Goal: Task Accomplishment & Management: Complete application form

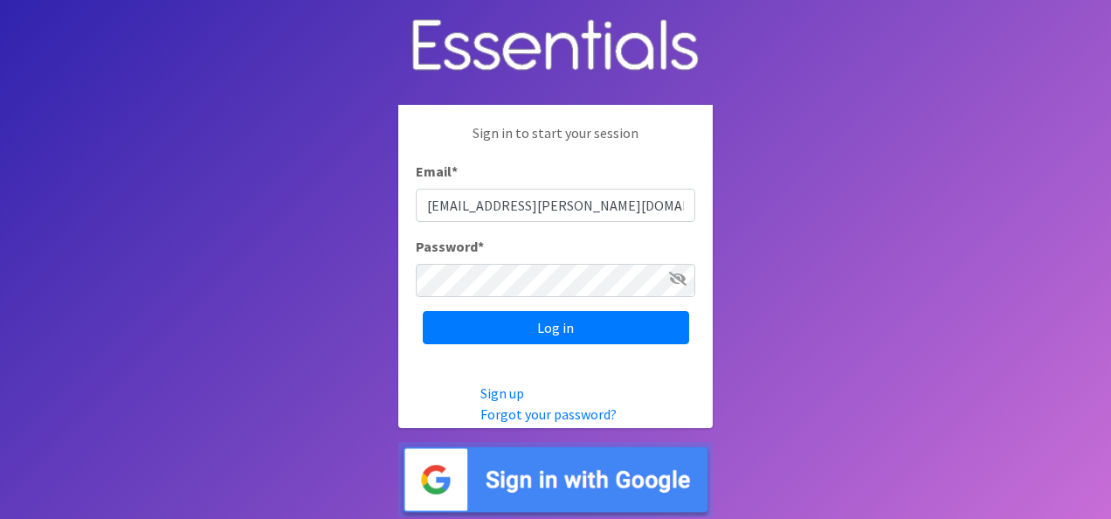
type input "[EMAIL_ADDRESS][PERSON_NAME][DOMAIN_NAME]"
click at [423, 311] on input "Log in" at bounding box center [556, 327] width 266 height 33
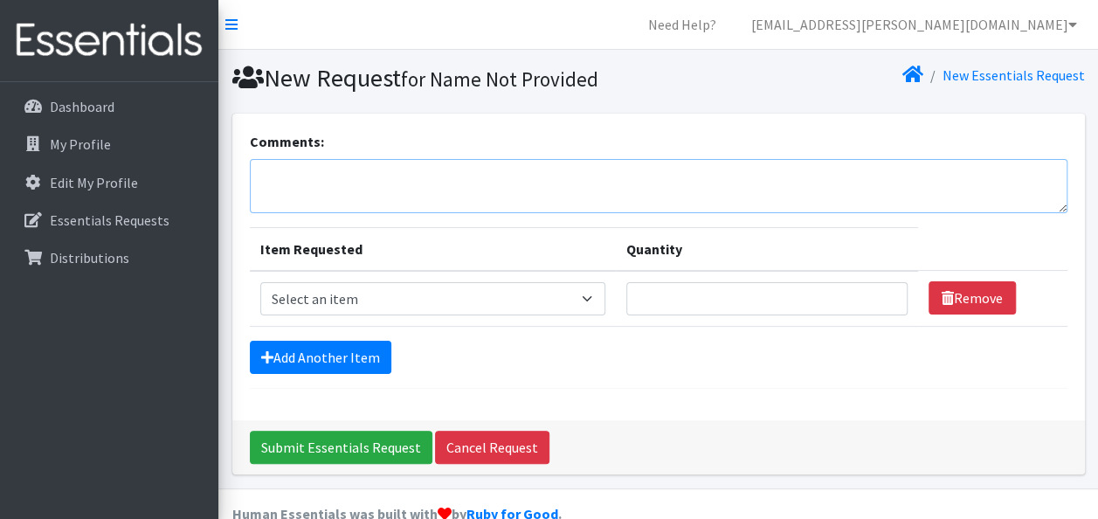
click at [330, 180] on textarea "Comments:" at bounding box center [659, 186] width 818 height 54
click at [345, 154] on div "Comments: HFTC" at bounding box center [659, 172] width 818 height 82
click at [339, 169] on textarea "HFTC" at bounding box center [659, 186] width 818 height 54
click at [362, 173] on textarea "HFTC September order" at bounding box center [659, 186] width 818 height 54
click at [423, 176] on textarea "HFTC September 2025 order" at bounding box center [659, 186] width 818 height 54
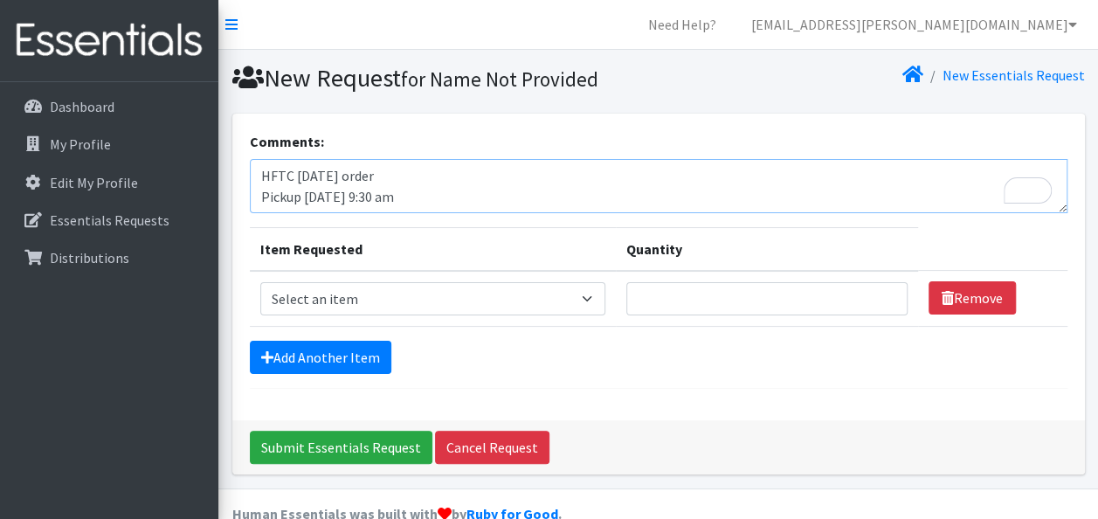
click at [301, 196] on textarea "HFTC September 2025 order Pickup Thursday 9:30 am" at bounding box center [659, 186] width 818 height 54
click at [374, 197] on textarea "HFTC September 2025 order Pickup by Thursday 9:30 am" at bounding box center [659, 186] width 818 height 54
click at [349, 197] on textarea "HFTC September 2025 order Pickup by Thursday 9:30 am" at bounding box center [659, 186] width 818 height 54
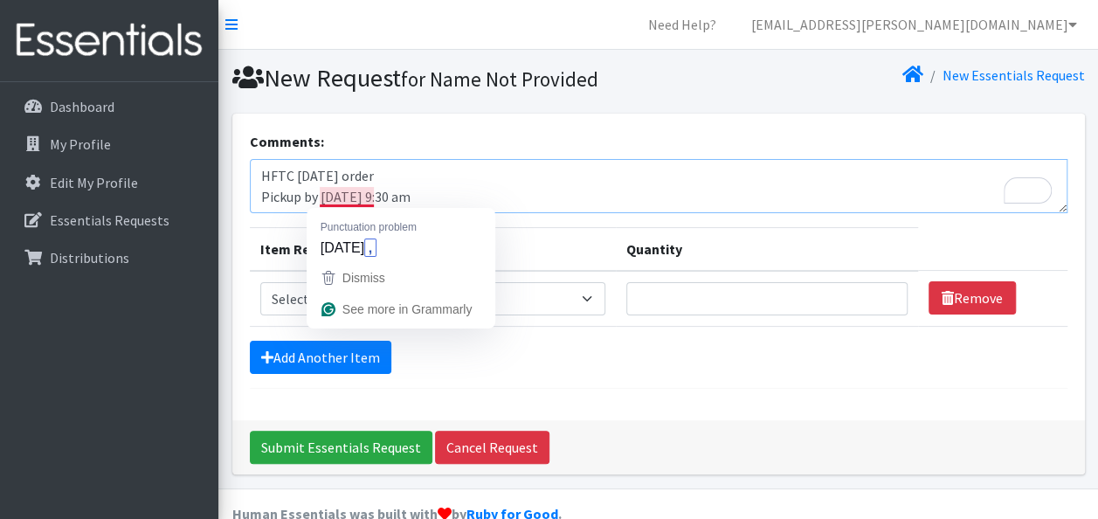
click at [369, 197] on textarea "HFTC September 2025 order Pickup by Thursday 9:30 am" at bounding box center [659, 186] width 818 height 54
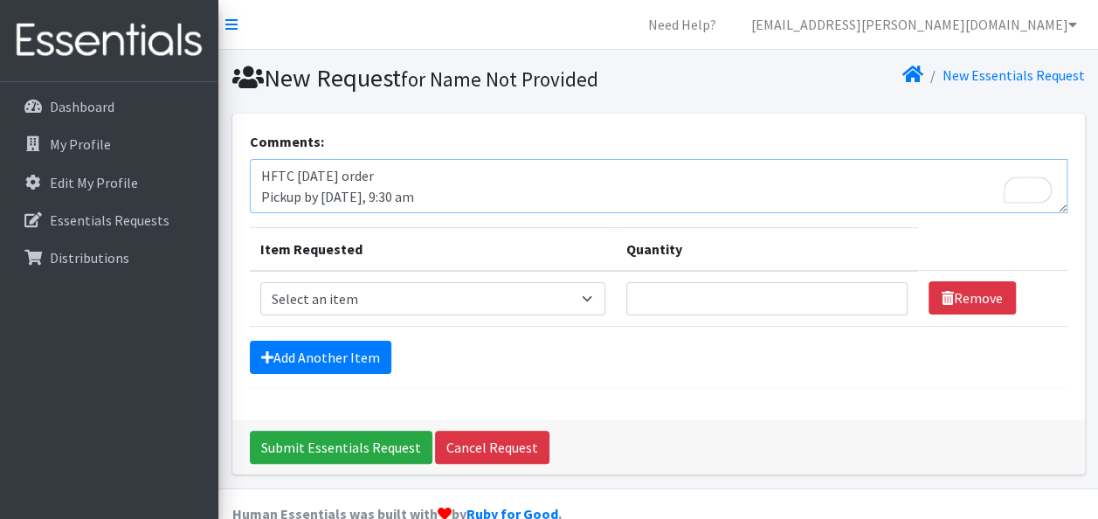
click at [372, 196] on textarea "HFTC September 2025 order Pickup by Thursday, 9:30 am" at bounding box center [659, 186] width 818 height 54
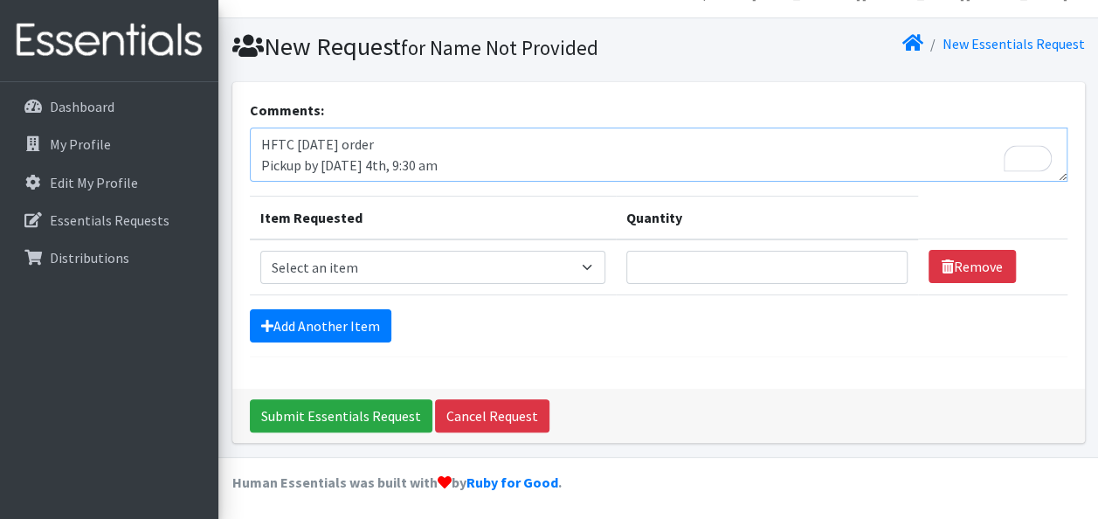
type textarea "HFTC [DATE] order Pickup by [DATE] 4th, 9:30 am"
click at [592, 270] on select "Select an item Baby Formula Kids (Newborn) Kids (Preemie) Kids (Size 1) Kids (S…" at bounding box center [432, 267] width 345 height 33
select select "452"
click at [260, 251] on select "Select an item Baby Formula Kids (Newborn) Kids (Preemie) Kids (Size 1) Kids (S…" at bounding box center [432, 267] width 345 height 33
click at [687, 266] on input "Quantity" at bounding box center [766, 267] width 281 height 33
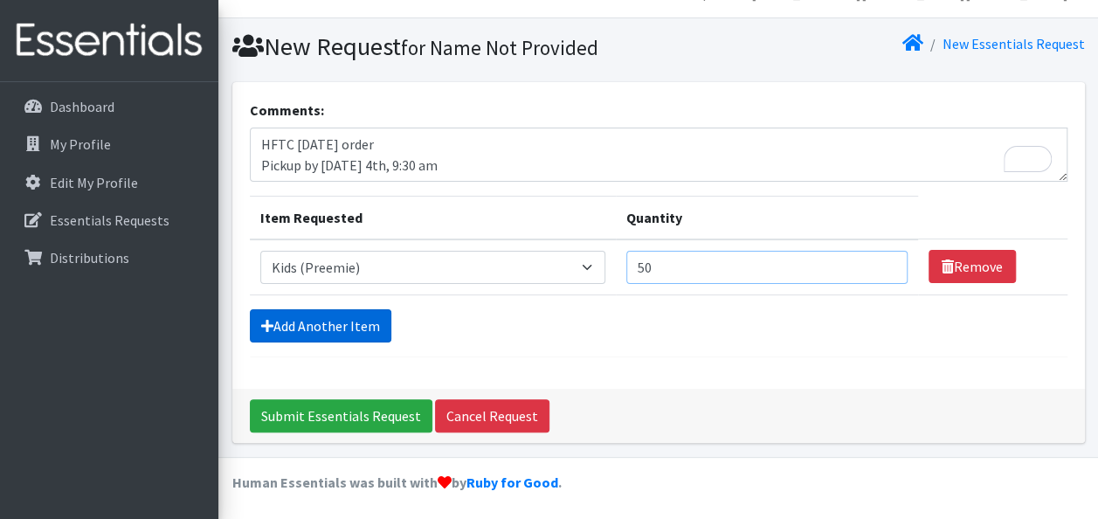
type input "50"
click at [334, 316] on link "Add Another Item" at bounding box center [321, 325] width 142 height 33
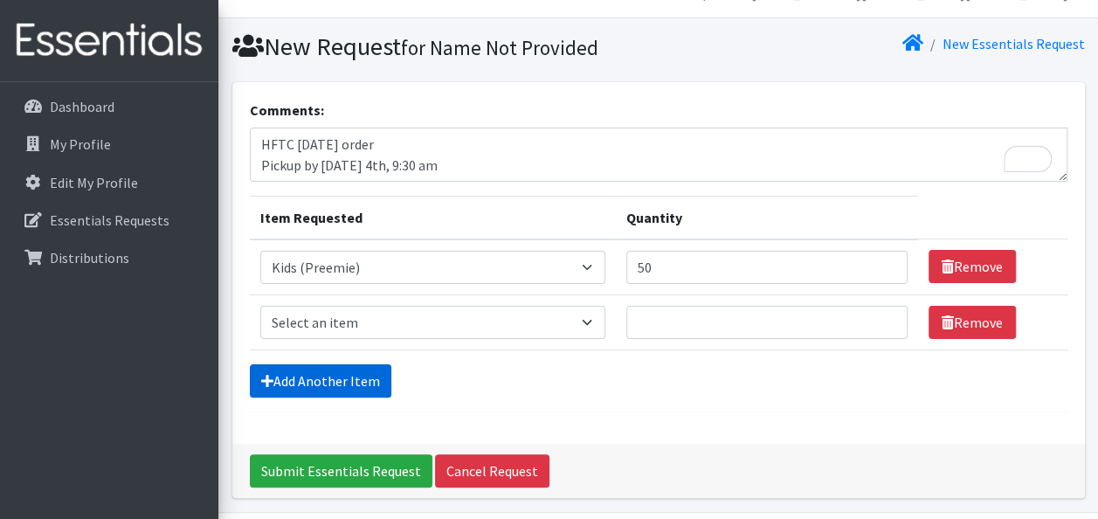
scroll to position [86, 0]
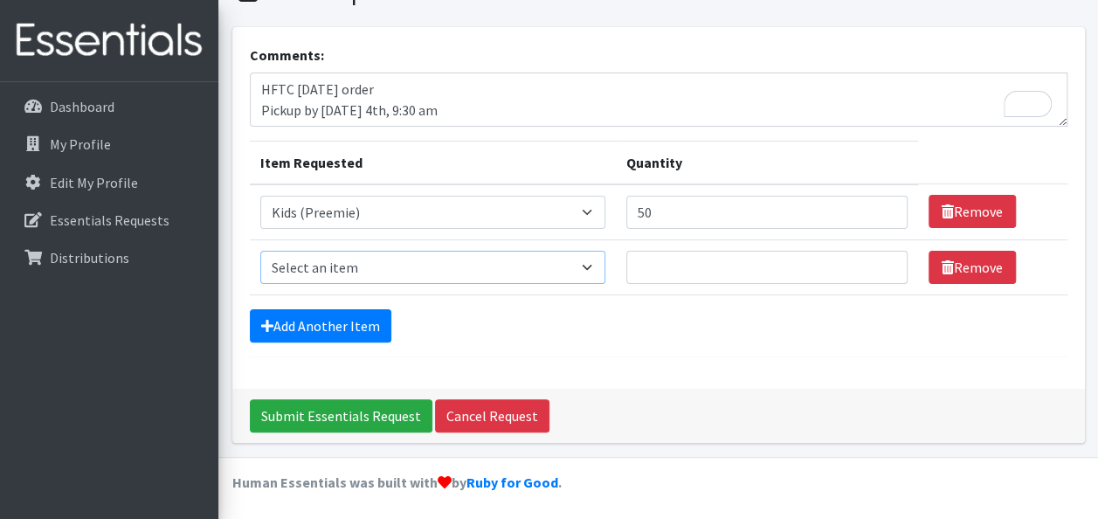
click at [591, 264] on select "Select an item Baby Formula Kids (Newborn) Kids (Preemie) Kids (Size 1) Kids (S…" at bounding box center [432, 267] width 345 height 33
select select "451"
click at [260, 251] on select "Select an item Baby Formula Kids (Newborn) Kids (Preemie) Kids (Size 1) Kids (S…" at bounding box center [432, 267] width 345 height 33
click at [662, 273] on input "Quantity" at bounding box center [766, 267] width 281 height 33
type input "300"
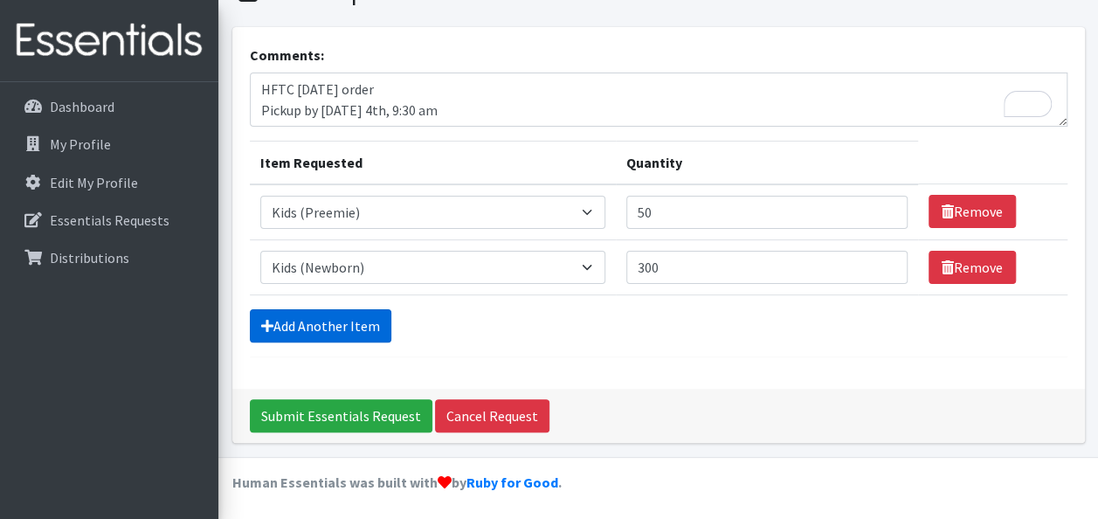
click at [342, 317] on link "Add Another Item" at bounding box center [321, 325] width 142 height 33
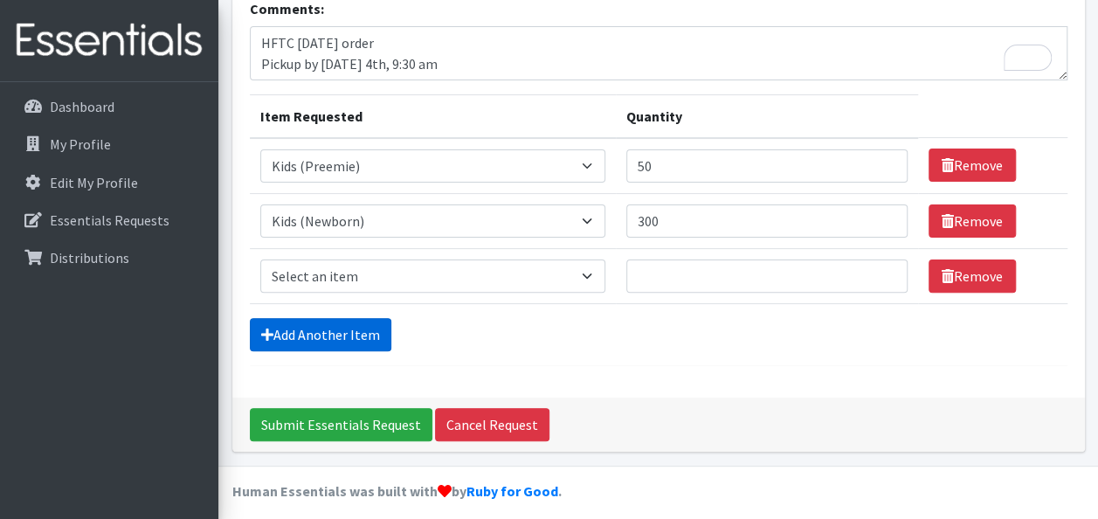
scroll to position [142, 0]
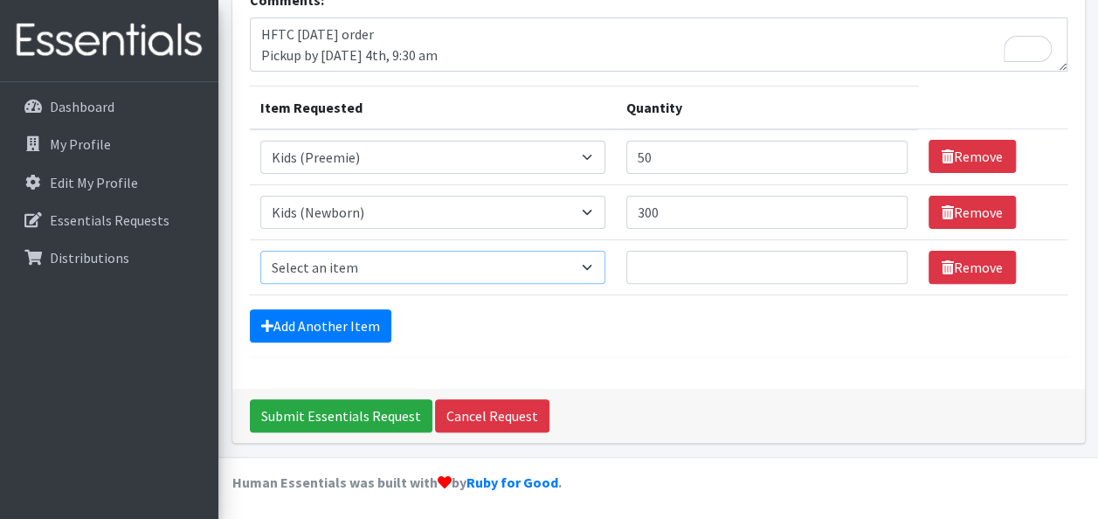
click at [584, 264] on select "Select an item Baby Formula Kids (Newborn) Kids (Preemie) Kids (Size 1) Kids (S…" at bounding box center [432, 267] width 345 height 33
select select "453"
click at [260, 251] on select "Select an item Baby Formula Kids (Newborn) Kids (Preemie) Kids (Size 1) Kids (S…" at bounding box center [432, 267] width 345 height 33
click at [783, 269] on input "Quantity" at bounding box center [766, 267] width 281 height 33
type input "200"
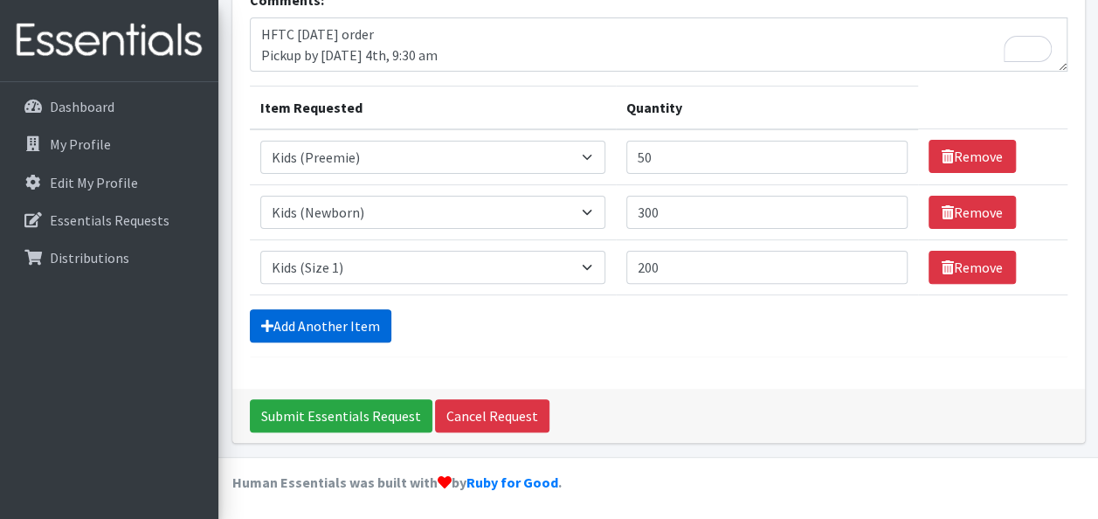
click at [330, 316] on link "Add Another Item" at bounding box center [321, 325] width 142 height 33
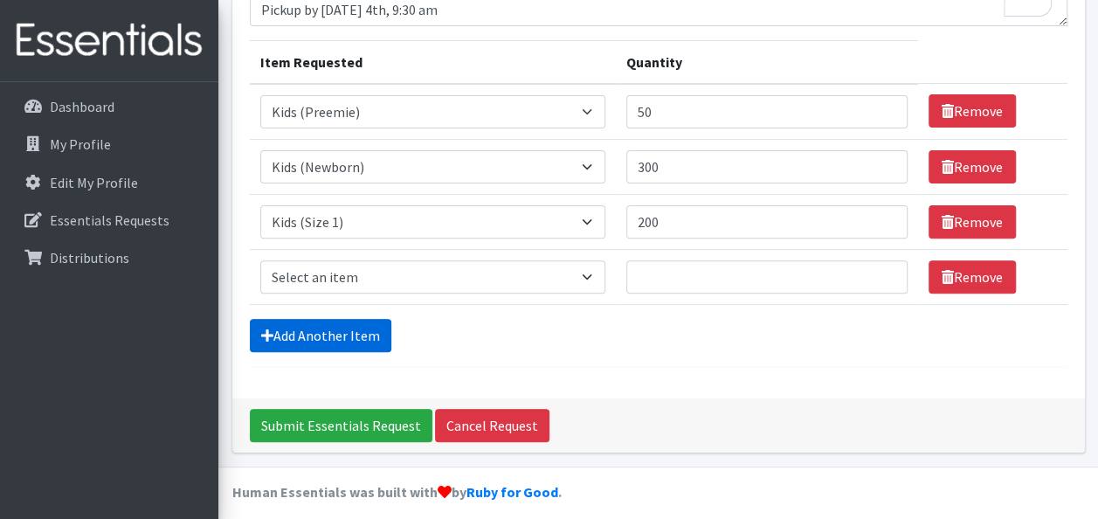
scroll to position [196, 0]
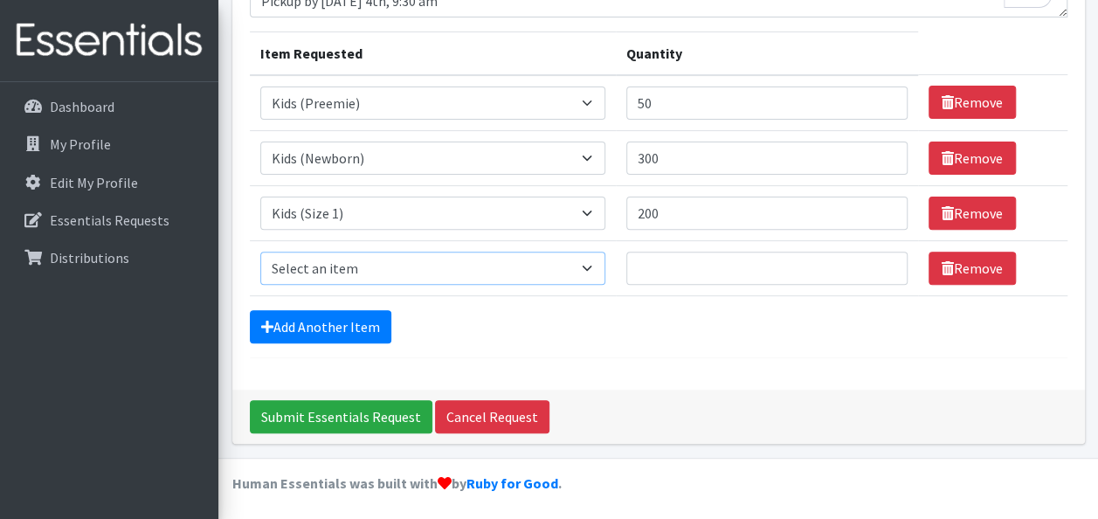
click at [514, 259] on select "Select an item Baby Formula Kids (Newborn) Kids (Preemie) Kids (Size 1) Kids (S…" at bounding box center [432, 268] width 345 height 33
select select "440"
click at [260, 252] on select "Select an item Baby Formula Kids (Newborn) Kids (Preemie) Kids (Size 1) Kids (S…" at bounding box center [432, 268] width 345 height 33
click at [671, 264] on input "Quantity" at bounding box center [766, 268] width 281 height 33
type input "50"
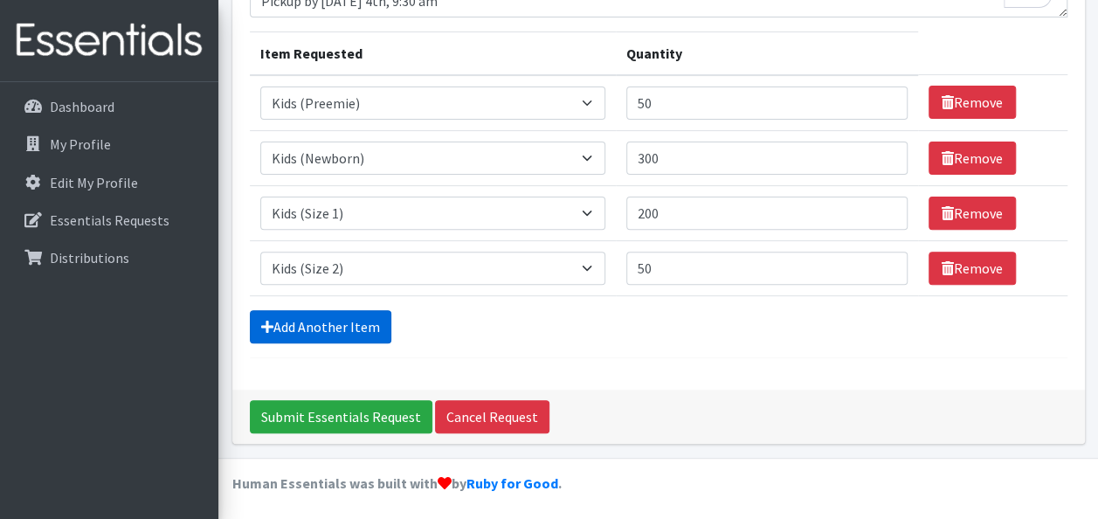
click at [360, 329] on link "Add Another Item" at bounding box center [321, 326] width 142 height 33
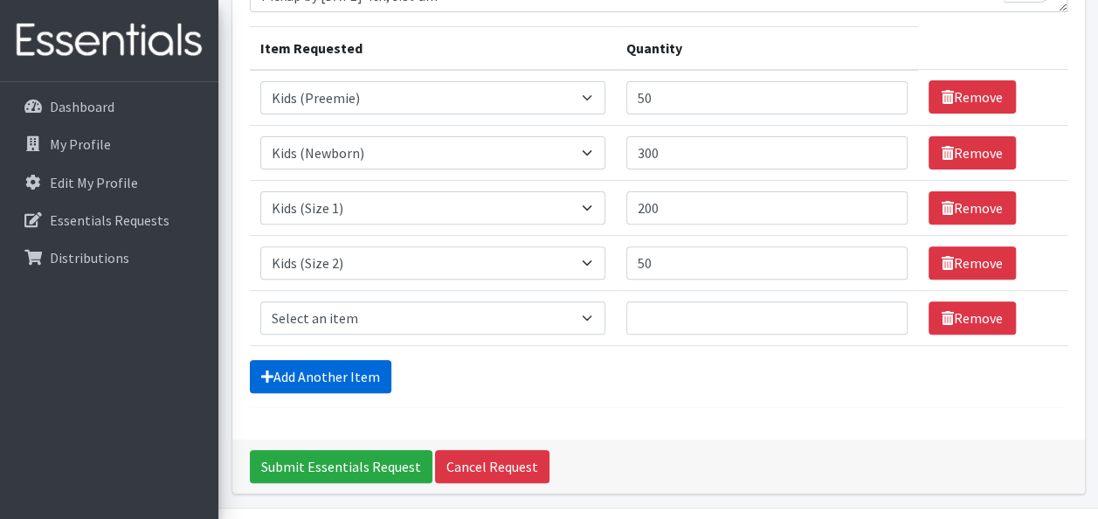
scroll to position [251, 0]
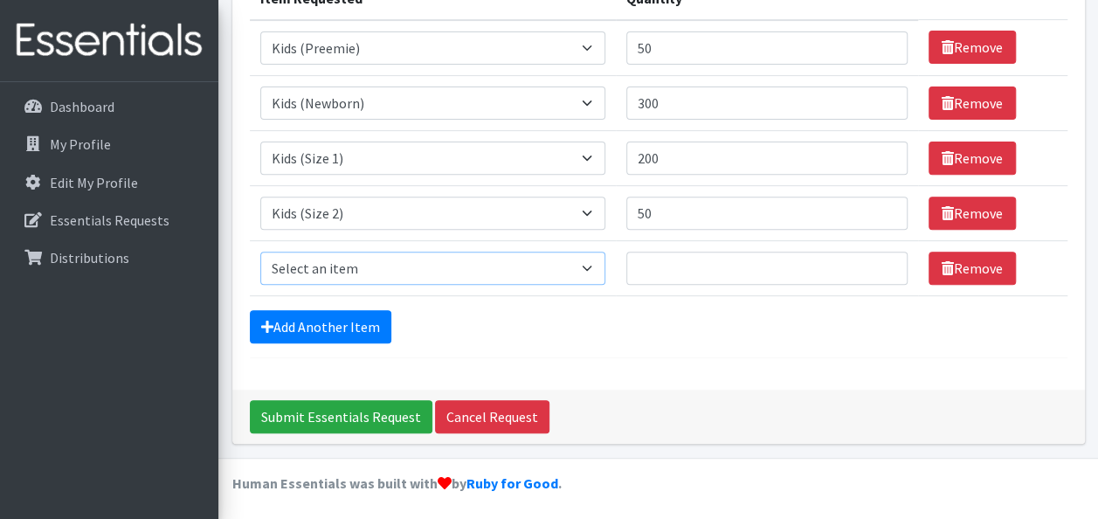
click at [589, 274] on select "Select an item Baby Formula Kids (Newborn) Kids (Preemie) Kids (Size 1) Kids (S…" at bounding box center [432, 268] width 345 height 33
select select "442"
click at [260, 252] on select "Select an item Baby Formula Kids (Newborn) Kids (Preemie) Kids (Size 1) Kids (S…" at bounding box center [432, 268] width 345 height 33
click at [688, 260] on input "Quantity" at bounding box center [766, 268] width 281 height 33
type input "600"
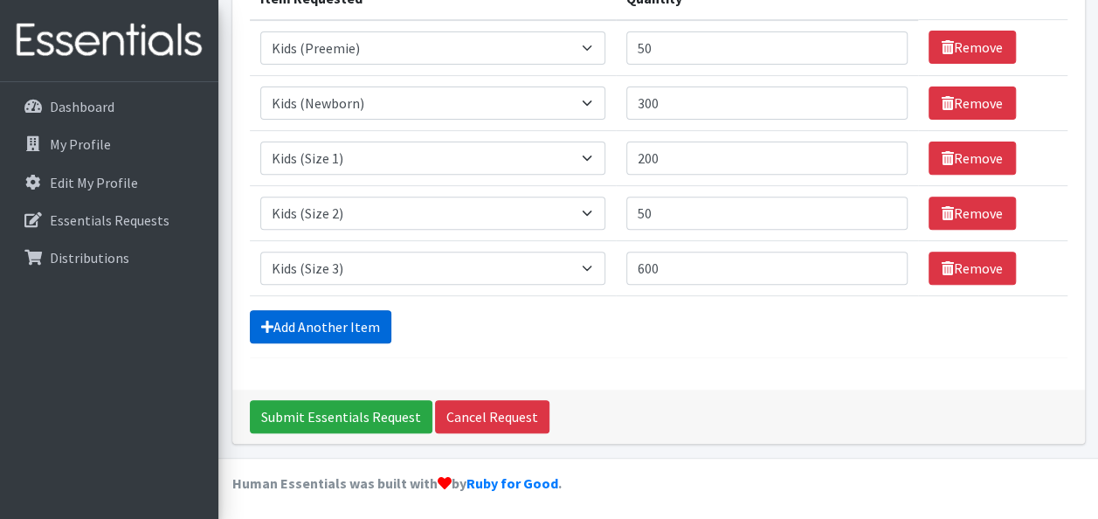
click at [345, 321] on link "Add Another Item" at bounding box center [321, 326] width 142 height 33
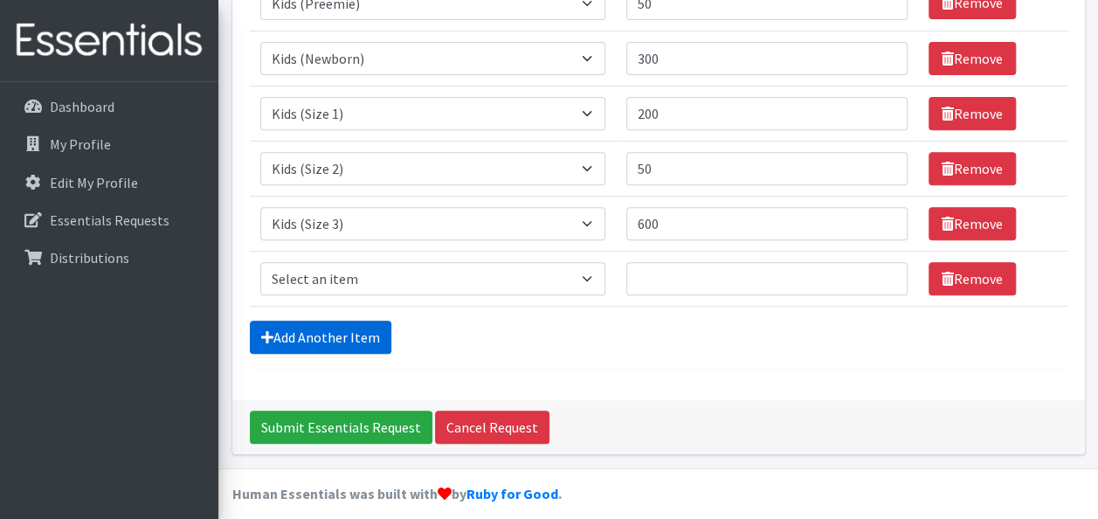
scroll to position [306, 0]
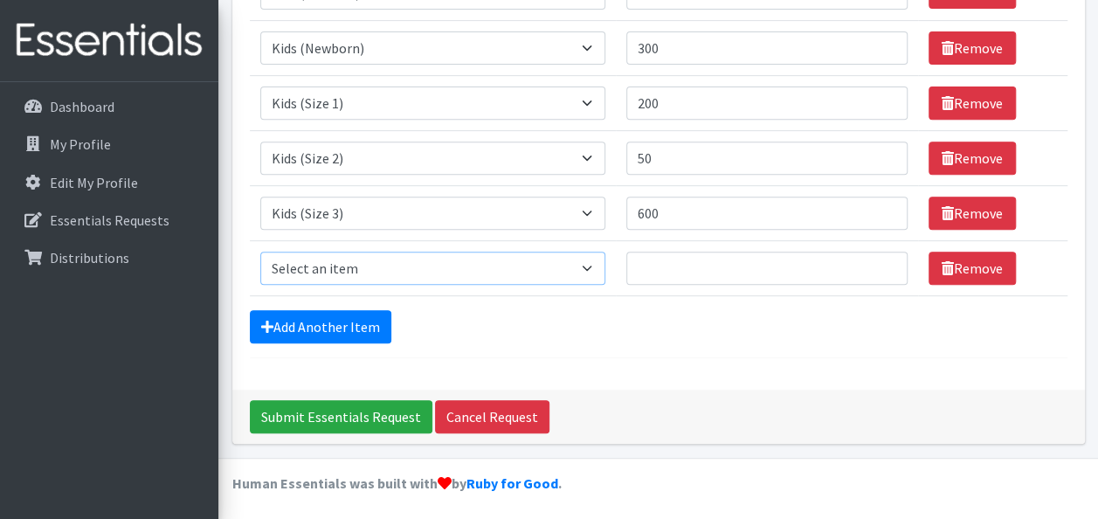
click at [542, 266] on select "Select an item Baby Formula Kids (Newborn) Kids (Preemie) Kids (Size 1) Kids (S…" at bounding box center [432, 268] width 345 height 33
select select "459"
click at [260, 252] on select "Select an item Baby Formula Kids (Newborn) Kids (Preemie) Kids (Size 1) Kids (S…" at bounding box center [432, 268] width 345 height 33
click at [718, 269] on input "Quantity" at bounding box center [766, 268] width 281 height 33
type input "500"
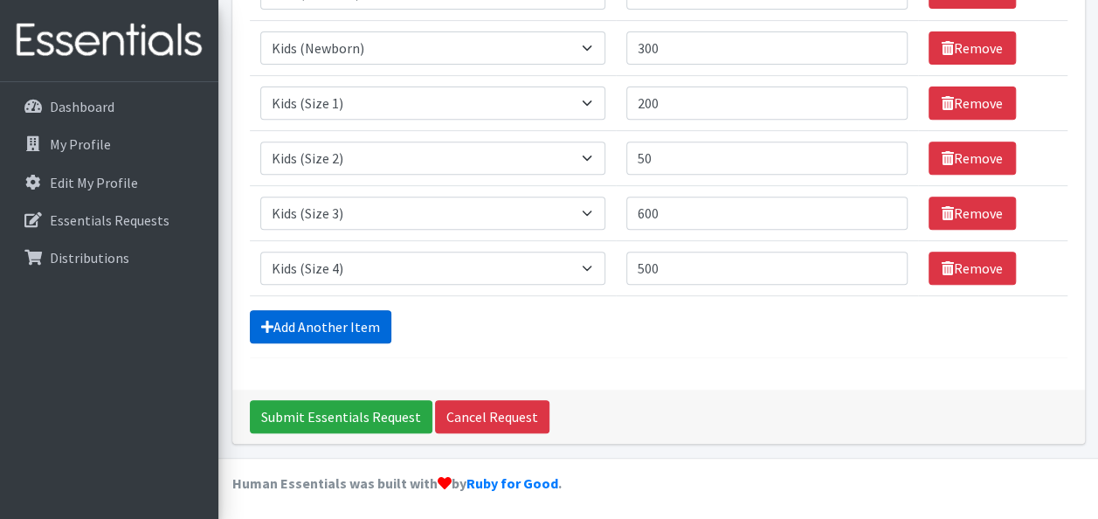
click at [348, 320] on link "Add Another Item" at bounding box center [321, 326] width 142 height 33
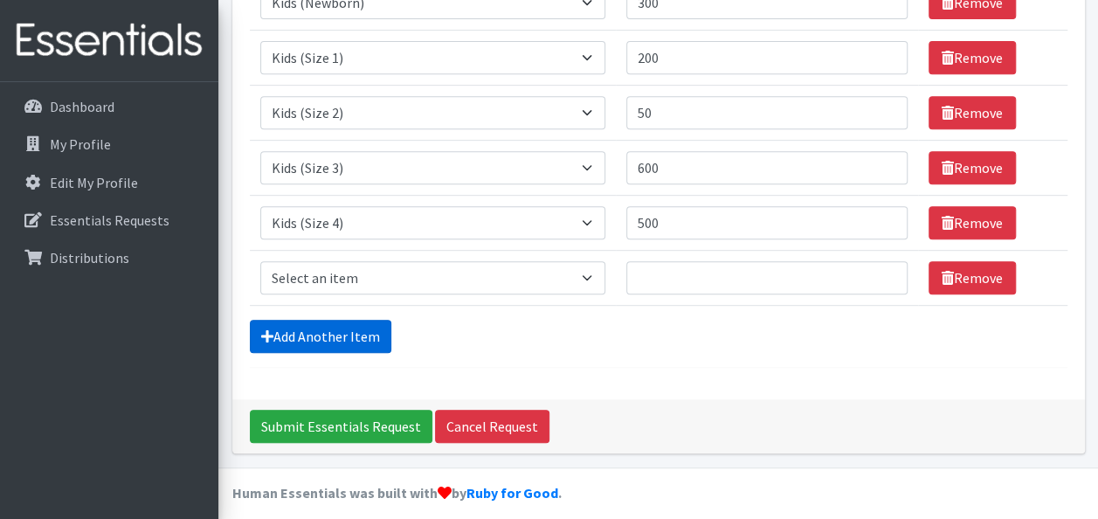
scroll to position [360, 0]
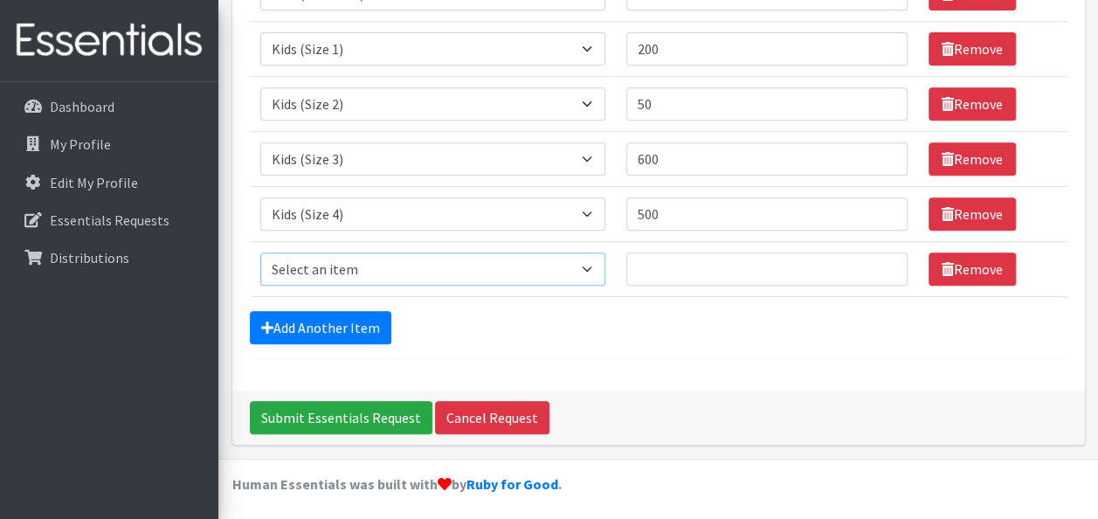
click at [502, 258] on select "Select an item Baby Formula Kids (Newborn) Kids (Preemie) Kids (Size 1) Kids (S…" at bounding box center [432, 269] width 345 height 33
select select "460"
click at [260, 253] on select "Select an item Baby Formula Kids (Newborn) Kids (Preemie) Kids (Size 1) Kids (S…" at bounding box center [432, 269] width 345 height 33
click at [695, 280] on input "Quantity" at bounding box center [766, 269] width 281 height 33
type input "750"
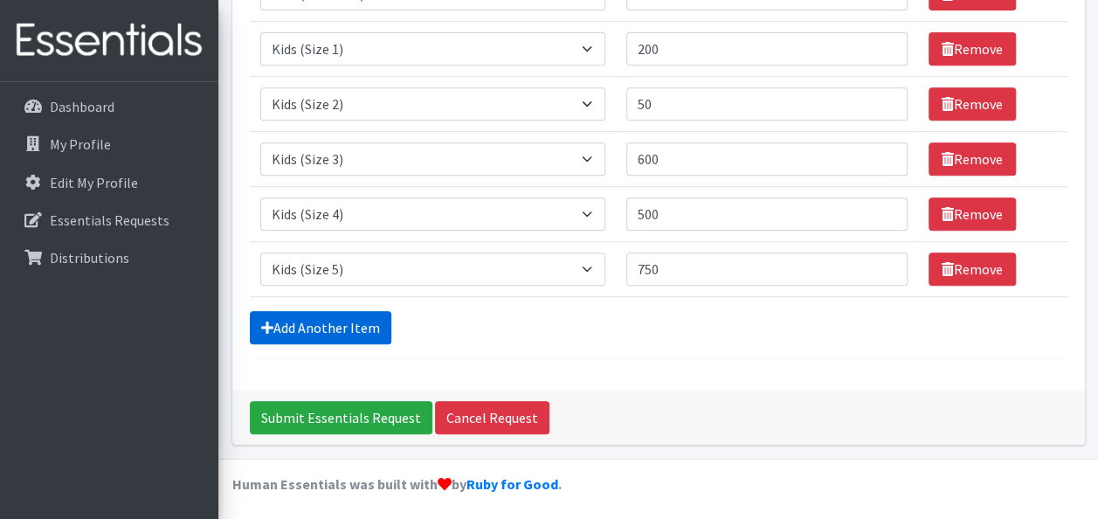
click at [329, 332] on link "Add Another Item" at bounding box center [321, 327] width 142 height 33
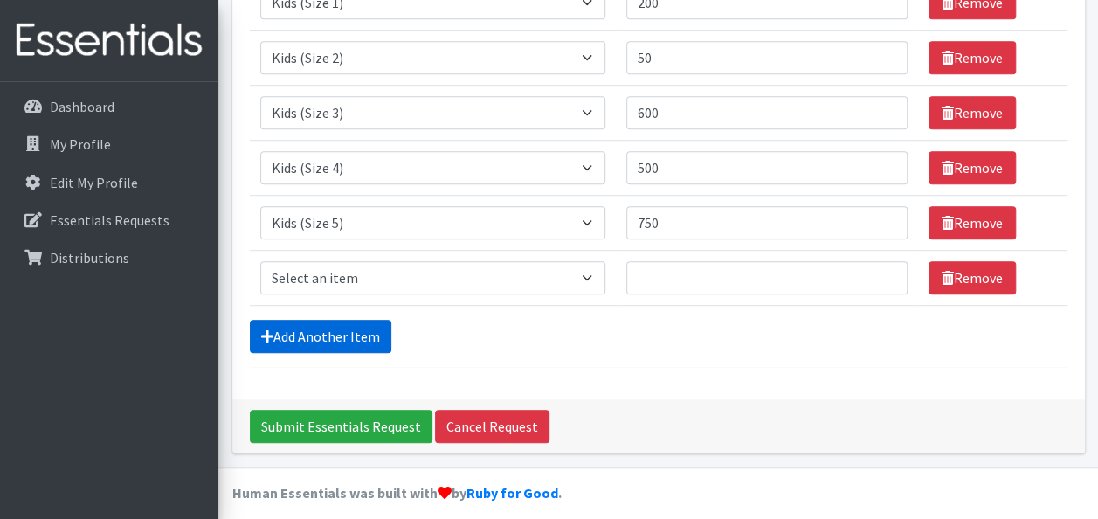
scroll to position [415, 0]
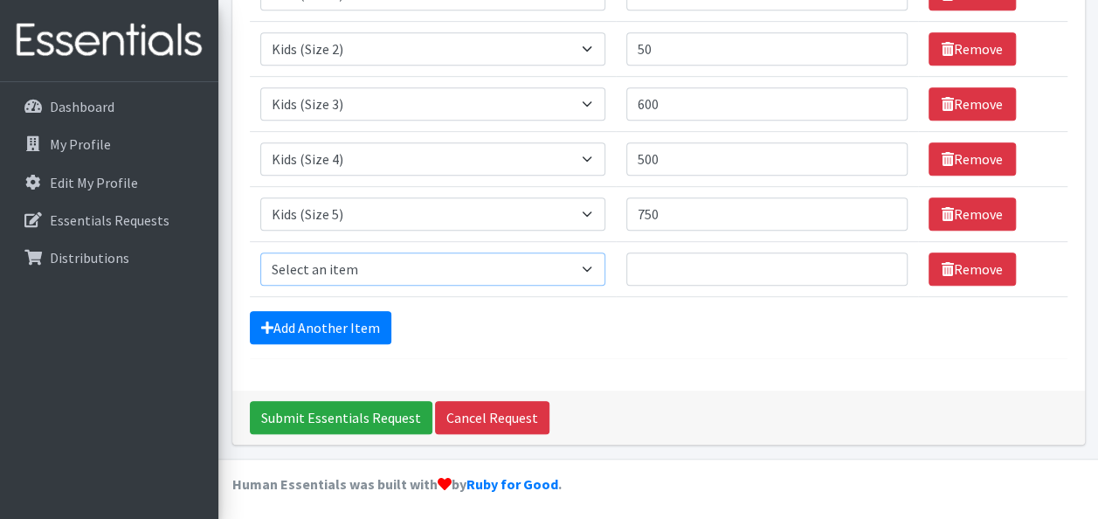
click at [585, 267] on select "Select an item Baby Formula Kids (Newborn) Kids (Preemie) Kids (Size 1) Kids (S…" at bounding box center [432, 269] width 345 height 33
select select "462"
click at [260, 253] on select "Select an item Baby Formula Kids (Newborn) Kids (Preemie) Kids (Size 1) Kids (S…" at bounding box center [432, 269] width 345 height 33
click at [669, 278] on input "Quantity" at bounding box center [766, 269] width 281 height 33
type input "2000"
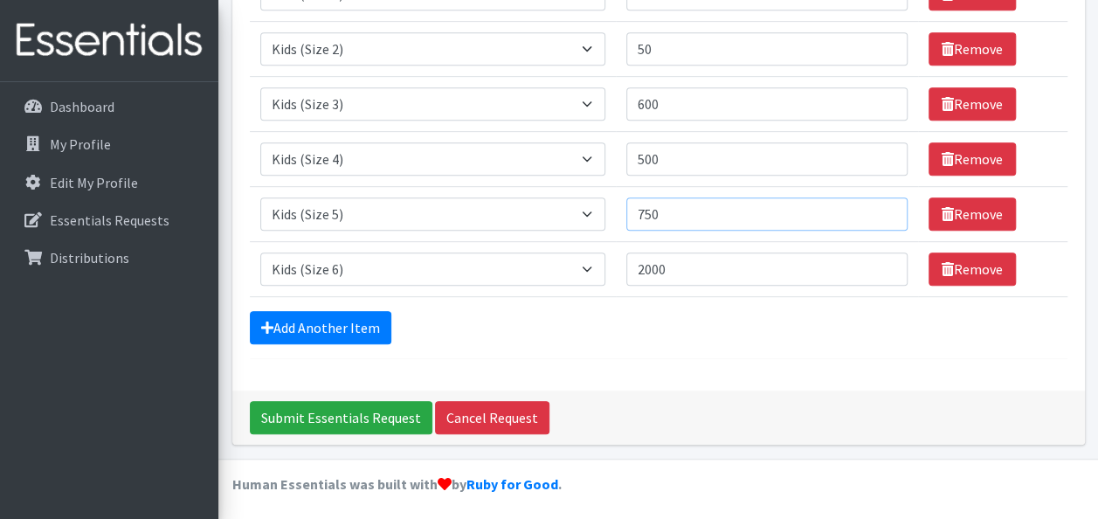
click at [669, 208] on input "750" at bounding box center [766, 213] width 281 height 33
type input "7"
type input "300"
click at [333, 329] on link "Add Another Item" at bounding box center [321, 327] width 142 height 33
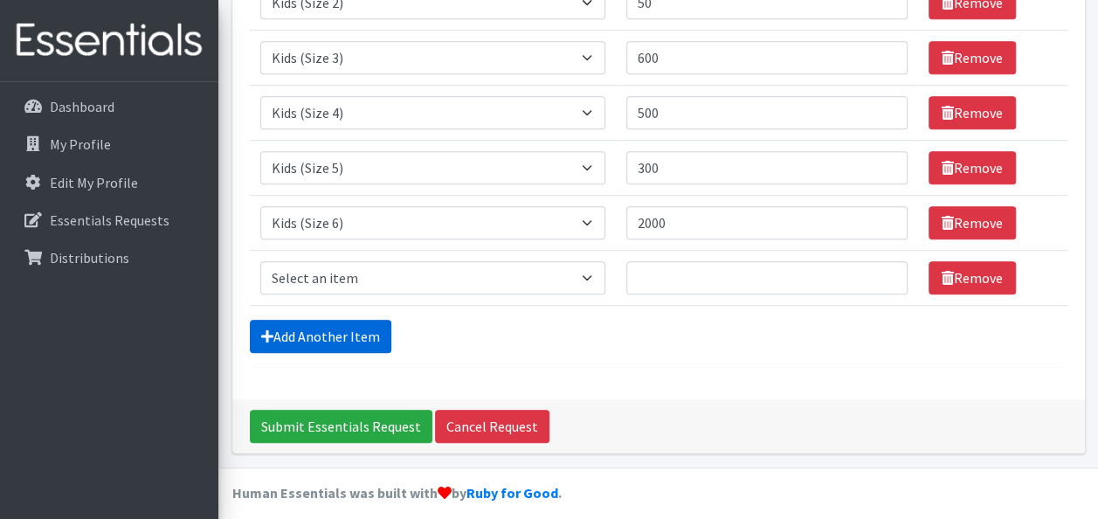
scroll to position [470, 0]
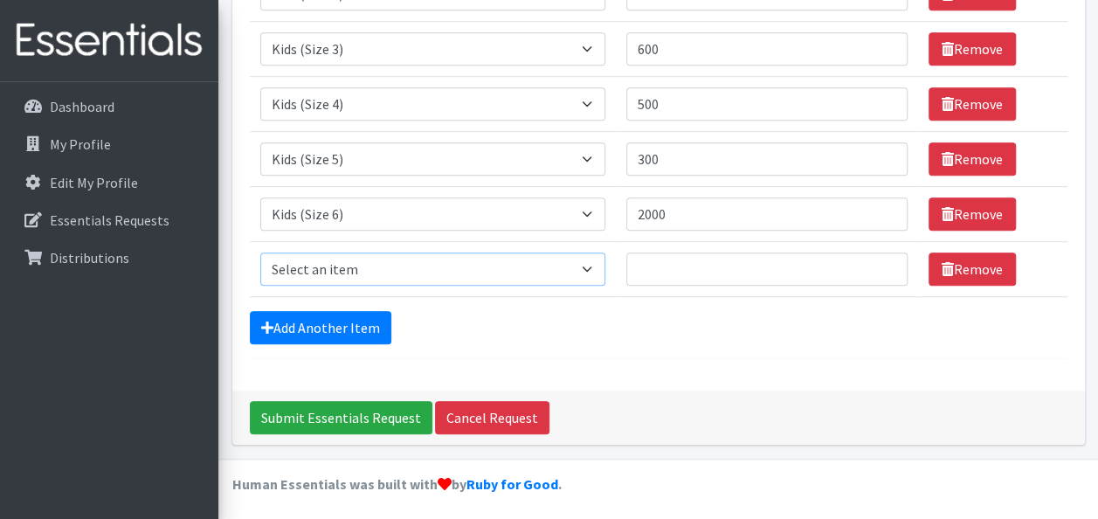
click at [524, 262] on select "Select an item Baby Formula Kids (Newborn) Kids (Preemie) Kids (Size 1) Kids (S…" at bounding box center [432, 269] width 345 height 33
select select "444"
click at [260, 253] on select "Select an item Baby Formula Kids (Newborn) Kids (Preemie) Kids (Size 1) Kids (S…" at bounding box center [432, 269] width 345 height 33
click at [671, 266] on input "Quantity" at bounding box center [766, 269] width 281 height 33
type input "250"
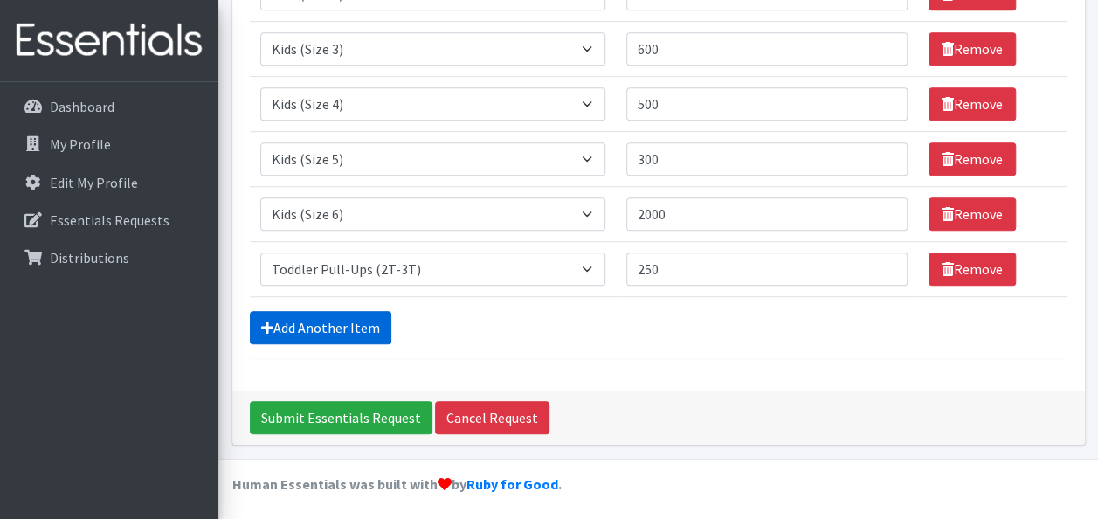
click at [359, 320] on link "Add Another Item" at bounding box center [321, 327] width 142 height 33
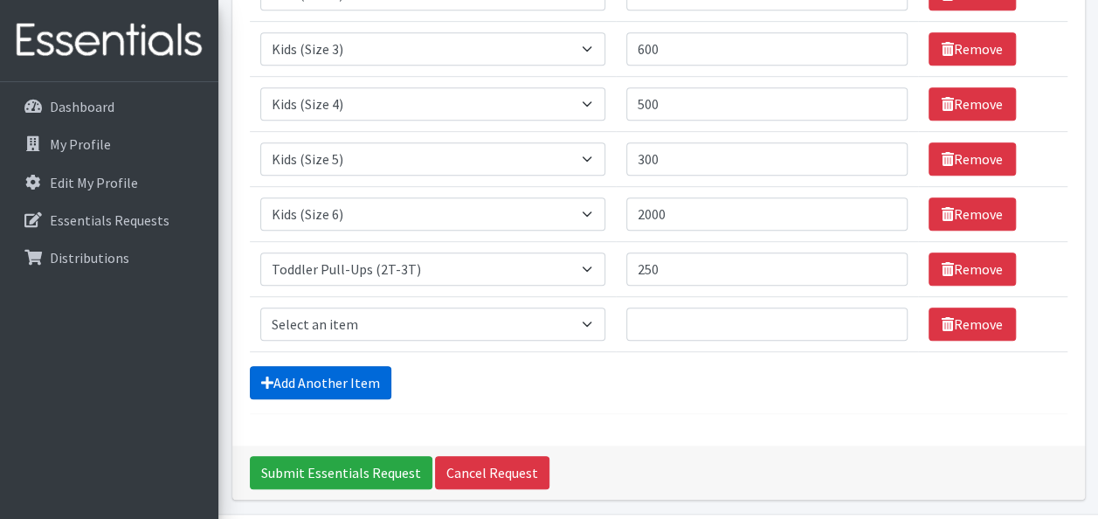
scroll to position [524, 0]
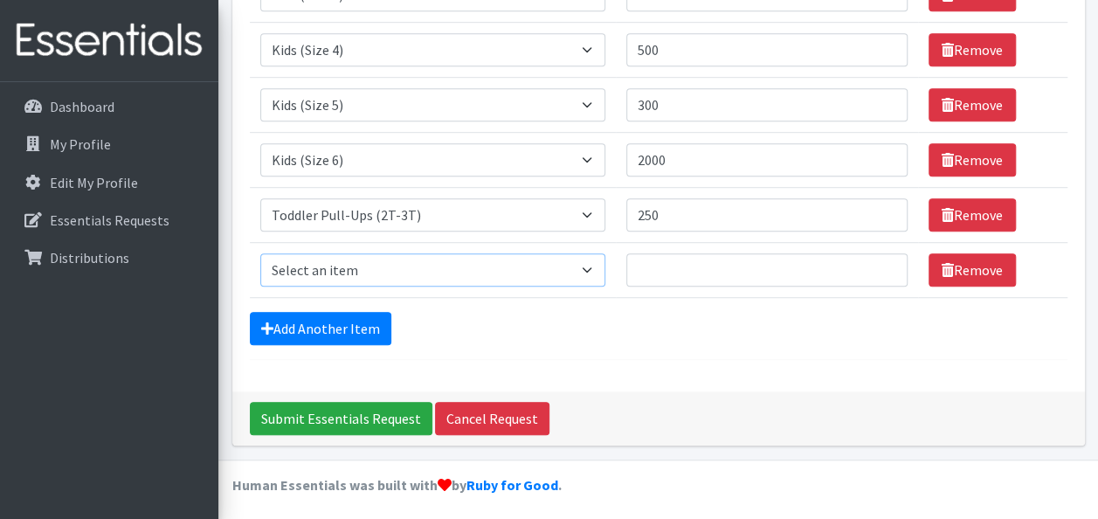
click at [514, 267] on select "Select an item Baby Formula Kids (Newborn) Kids (Preemie) Kids (Size 1) Kids (S…" at bounding box center [432, 269] width 345 height 33
select select "445"
click at [260, 253] on select "Select an item Baby Formula Kids (Newborn) Kids (Preemie) Kids (Size 1) Kids (S…" at bounding box center [432, 269] width 345 height 33
click at [668, 264] on input "Quantity" at bounding box center [766, 269] width 281 height 33
type input "100"
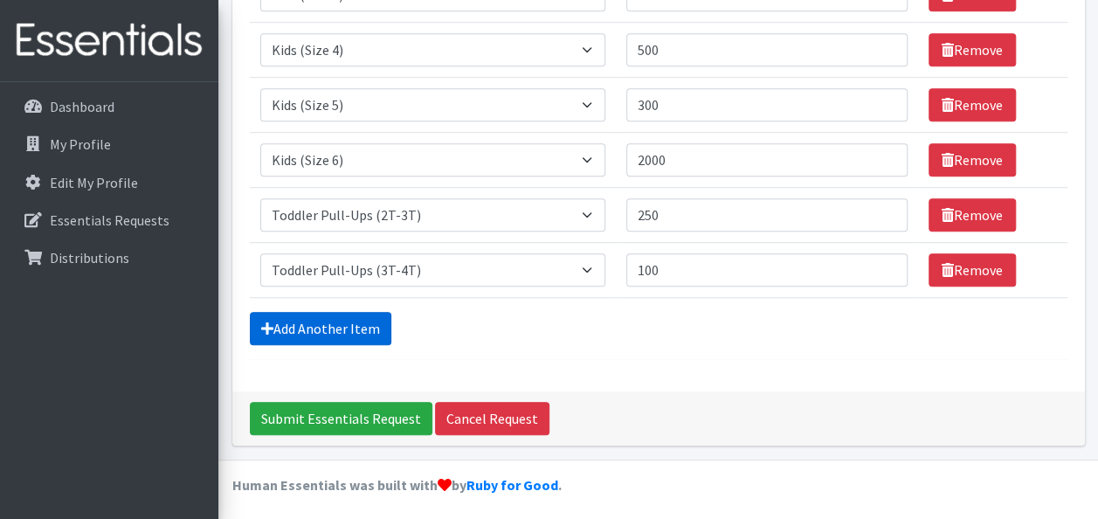
click at [349, 325] on link "Add Another Item" at bounding box center [321, 328] width 142 height 33
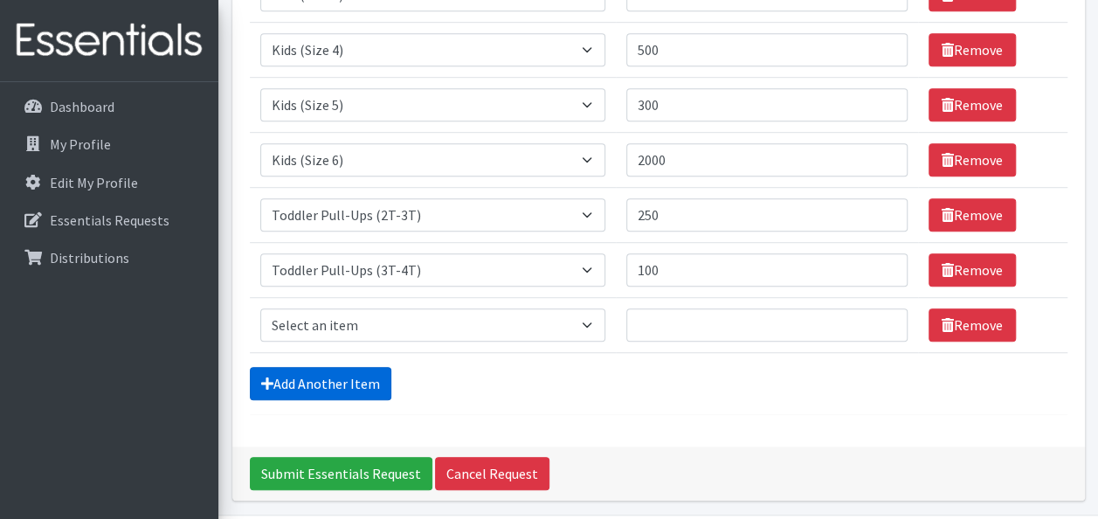
scroll to position [579, 0]
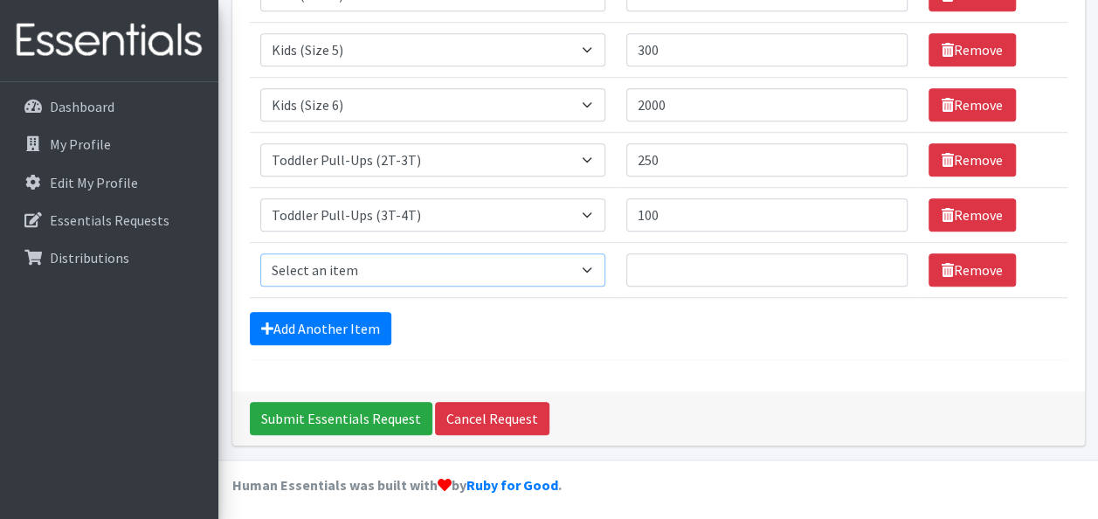
click at [489, 259] on select "Select an item Baby Formula Kids (Newborn) Kids (Preemie) Kids (Size 1) Kids (S…" at bounding box center [432, 269] width 345 height 33
click at [260, 253] on select "Select an item Baby Formula Kids (Newborn) Kids (Preemie) Kids (Size 1) Kids (S…" at bounding box center [432, 269] width 345 height 33
click at [578, 258] on select "Select an item Baby Formula Kids (Newborn) Kids (Preemie) Kids (Size 1) Kids (S…" at bounding box center [432, 269] width 345 height 33
select select "446"
click at [260, 253] on select "Select an item Baby Formula Kids (Newborn) Kids (Preemie) Kids (Size 1) Kids (S…" at bounding box center [432, 269] width 345 height 33
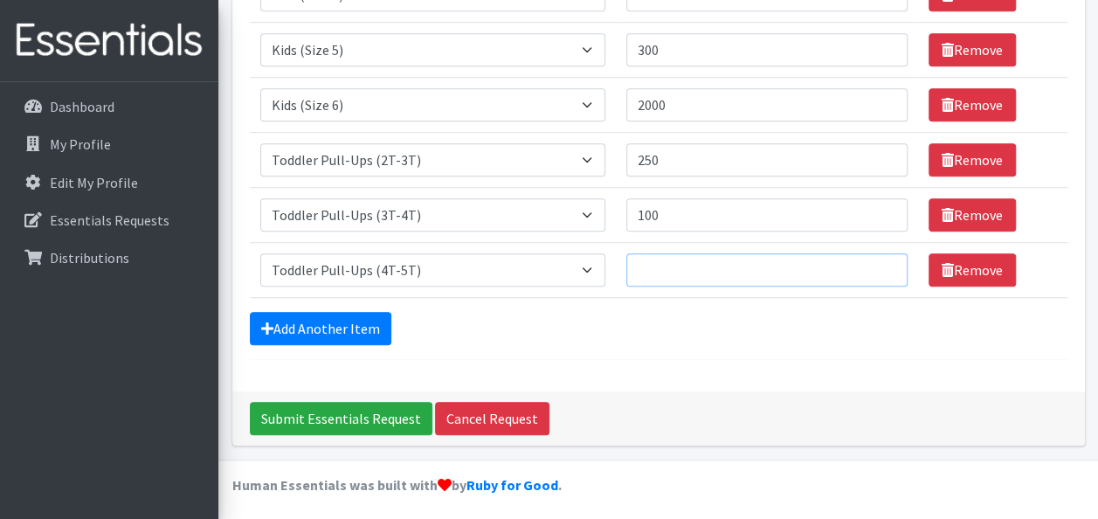
click at [710, 269] on input "Quantity" at bounding box center [766, 269] width 281 height 33
type input "100"
click at [351, 325] on link "Add Another Item" at bounding box center [321, 328] width 142 height 33
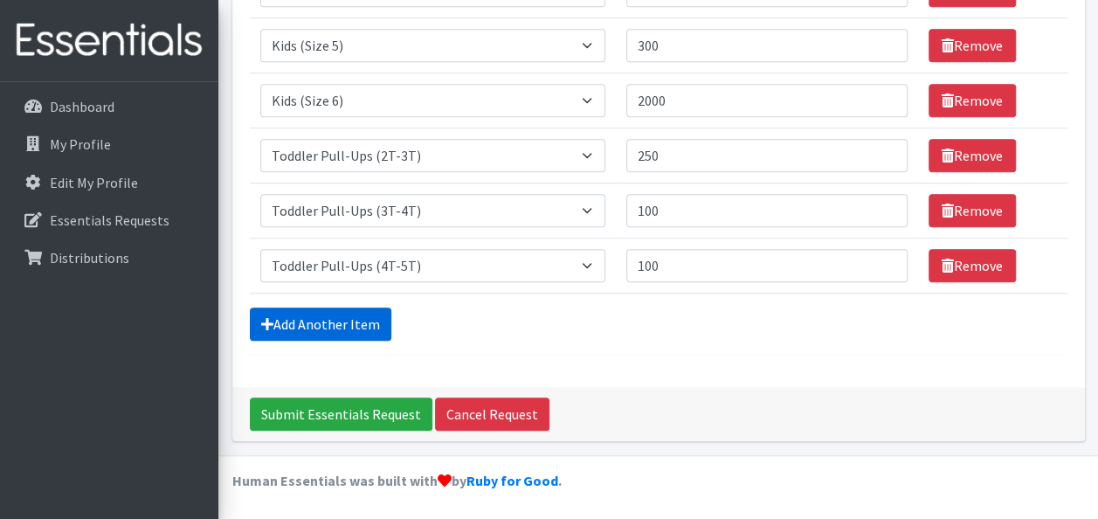
scroll to position [634, 0]
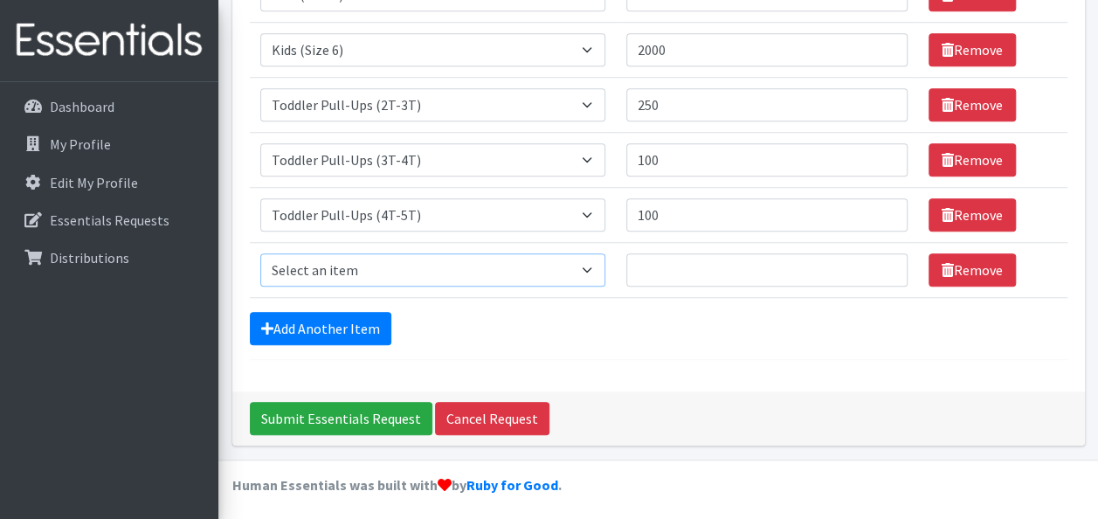
click at [502, 272] on select "Select an item Baby Formula Kids (Newborn) Kids (Preemie) Kids (Size 1) Kids (S…" at bounding box center [432, 269] width 345 height 33
select select "1683"
click at [260, 253] on select "Select an item Baby Formula Kids (Newborn) Kids (Preemie) Kids (Size 1) Kids (S…" at bounding box center [432, 269] width 345 height 33
click at [734, 266] on input "Quantity" at bounding box center [766, 269] width 281 height 33
type input "3"
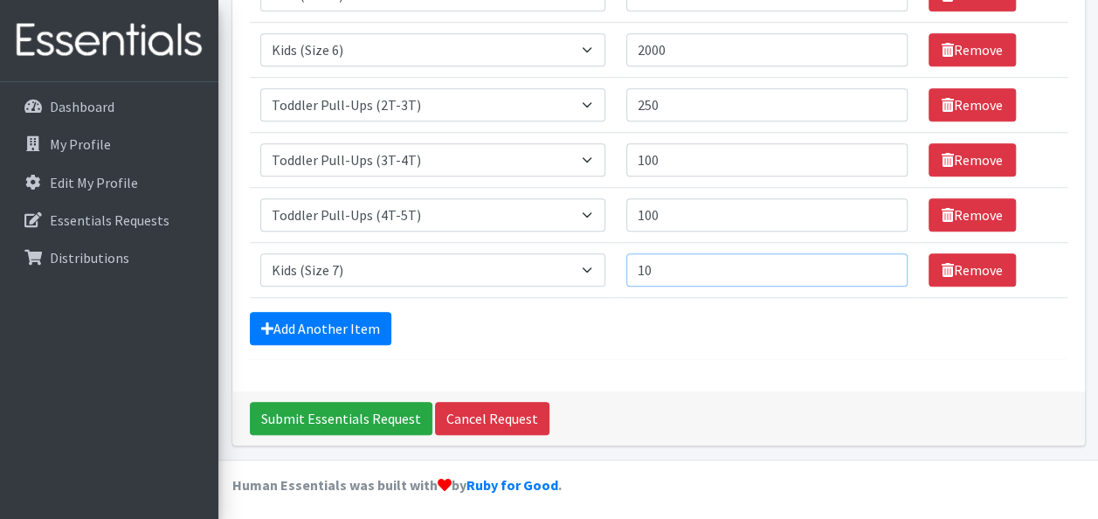
type input "1"
type input "2"
type input "300"
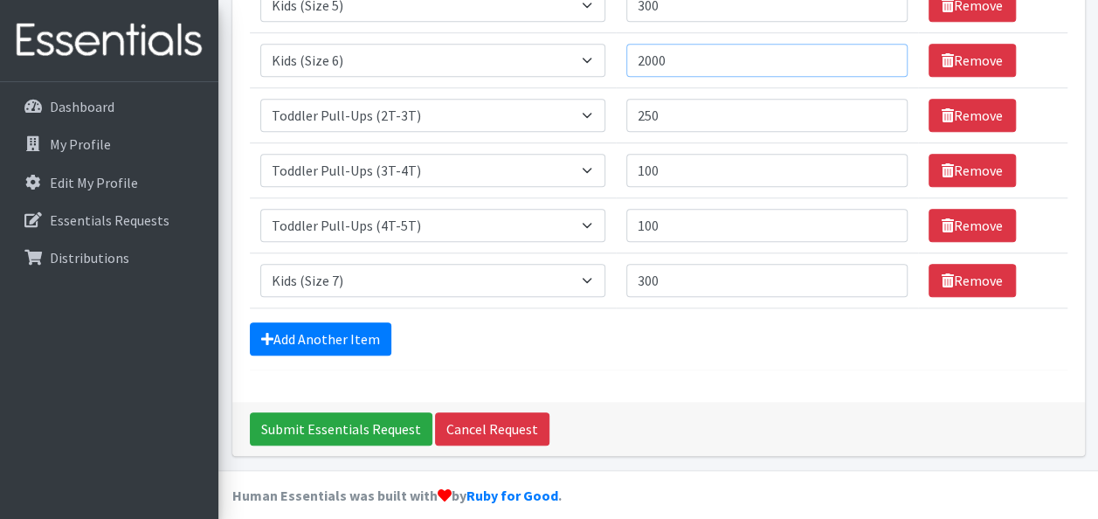
click at [686, 59] on input "2000" at bounding box center [766, 60] width 281 height 33
type input "2550"
click at [349, 332] on link "Add Another Item" at bounding box center [321, 338] width 142 height 33
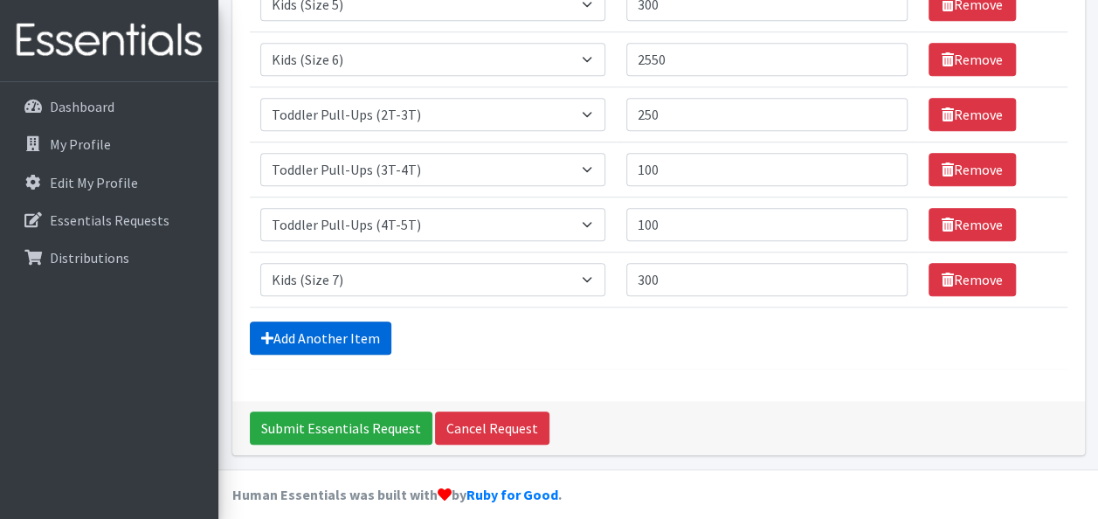
scroll to position [688, 0]
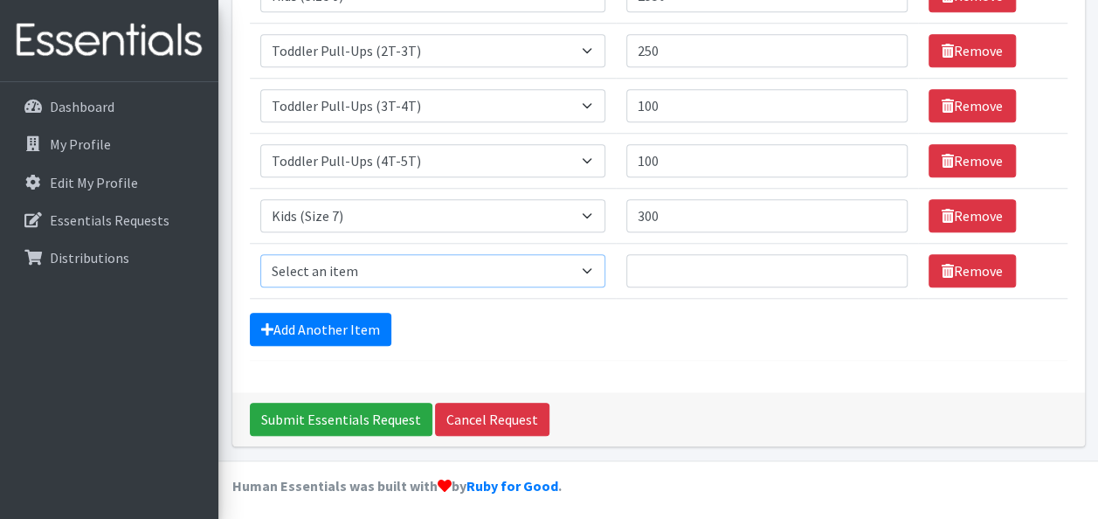
click at [515, 266] on select "Select an item Baby Formula Kids (Newborn) Kids (Preemie) Kids (Size 1) Kids (S…" at bounding box center [432, 270] width 345 height 33
select select "434"
click at [260, 254] on select "Select an item Baby Formula Kids (Newborn) Kids (Preemie) Kids (Size 1) Kids (S…" at bounding box center [432, 270] width 345 height 33
click at [697, 278] on input "Quantity" at bounding box center [766, 270] width 281 height 33
click at [351, 413] on input "Submit Essentials Request" at bounding box center [341, 419] width 183 height 33
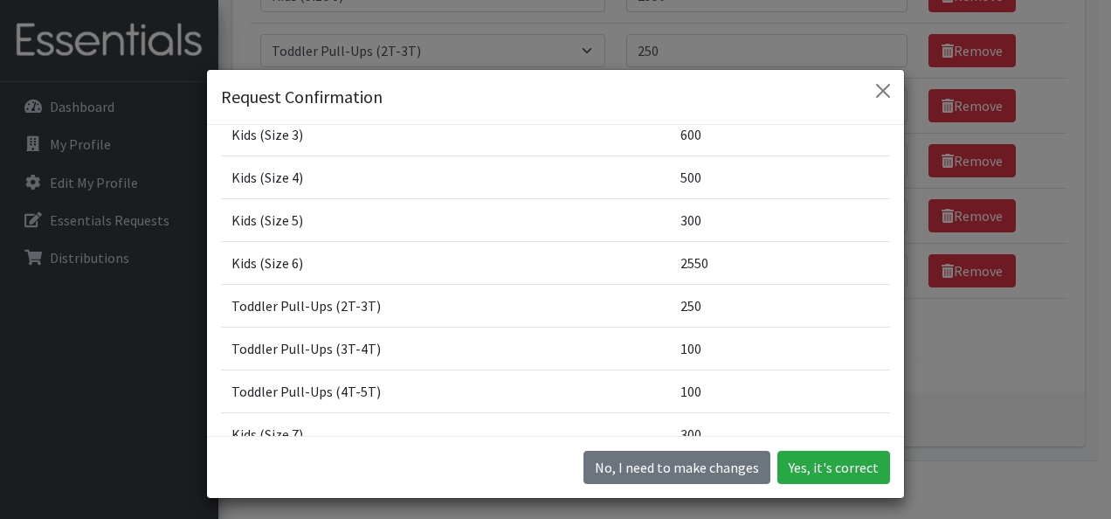
scroll to position [446, 0]
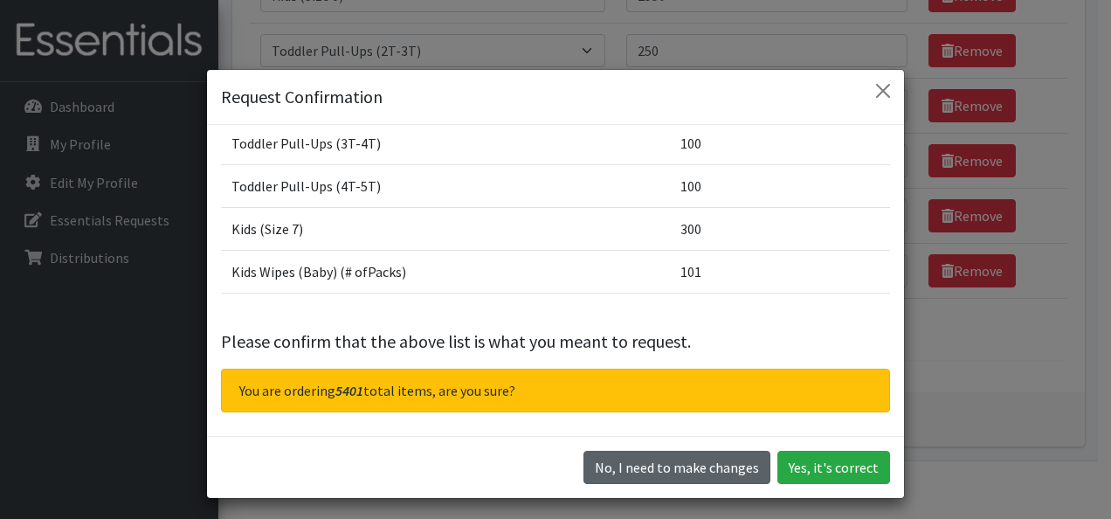
click at [686, 470] on button "No, I need to make changes" at bounding box center [677, 467] width 187 height 33
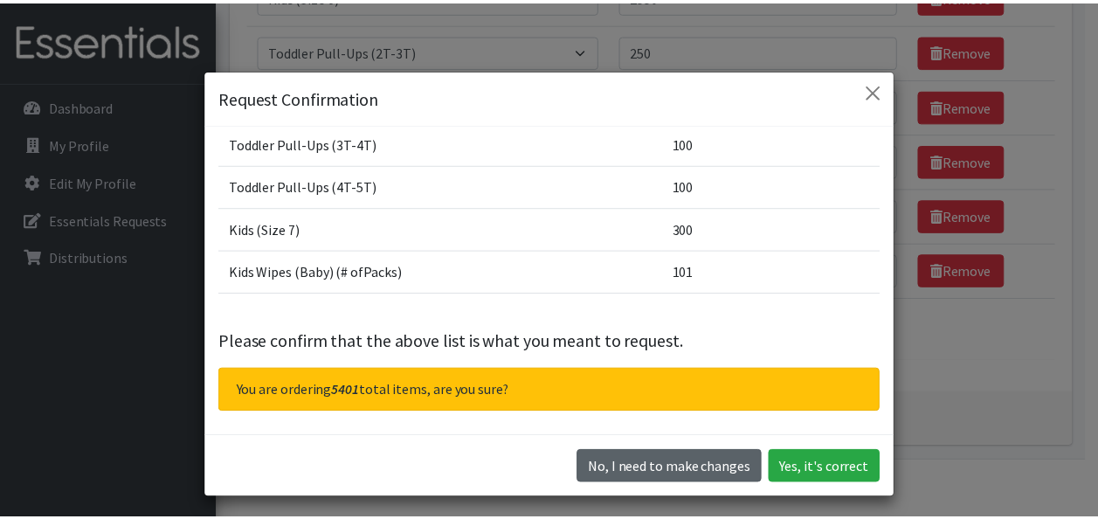
scroll to position [0, 0]
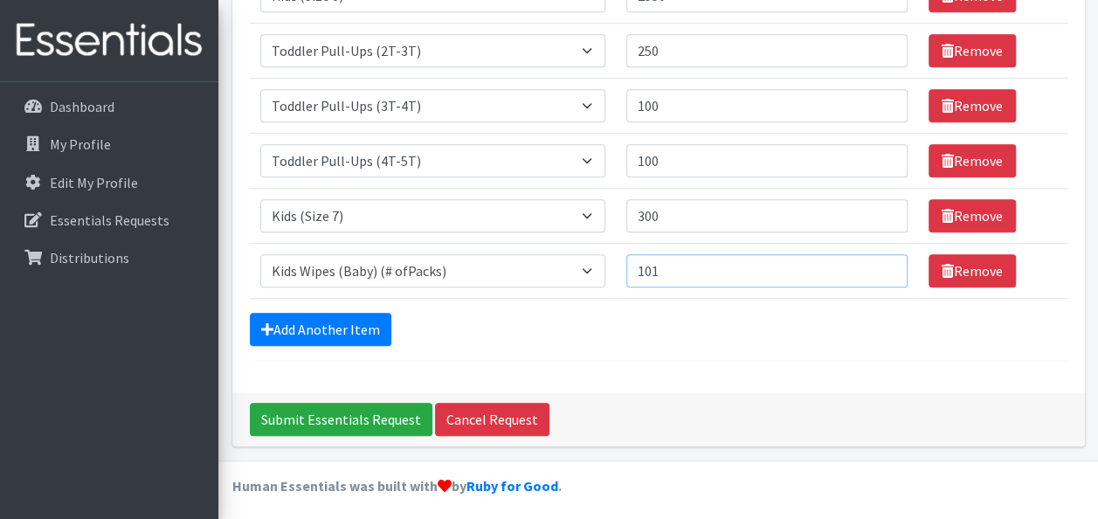
click at [679, 273] on input "101" at bounding box center [766, 270] width 281 height 33
type input "100"
click at [355, 418] on input "Submit Essentials Request" at bounding box center [341, 419] width 183 height 33
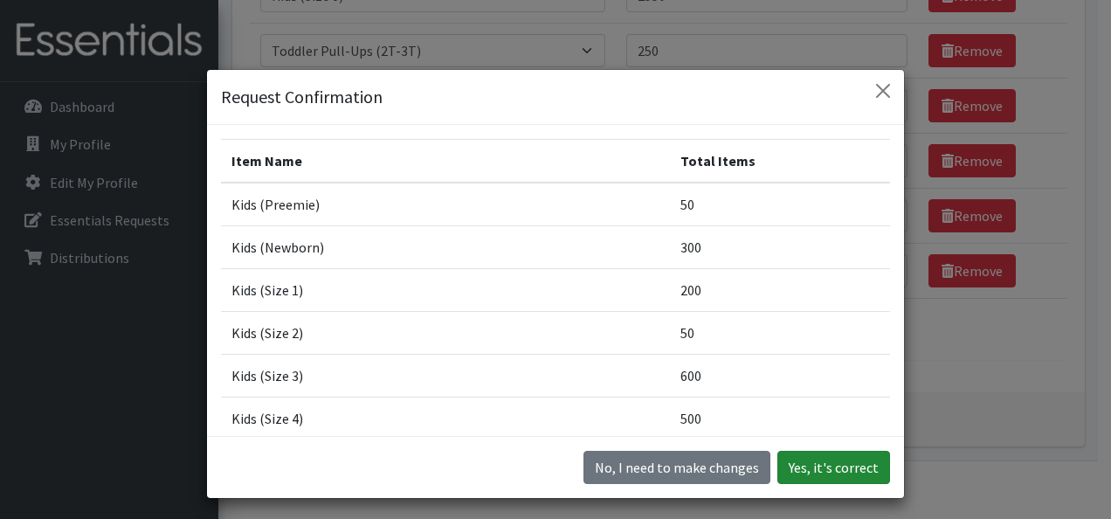
click at [855, 468] on button "Yes, it's correct" at bounding box center [834, 467] width 113 height 33
